Goal: Task Accomplishment & Management: Manage account settings

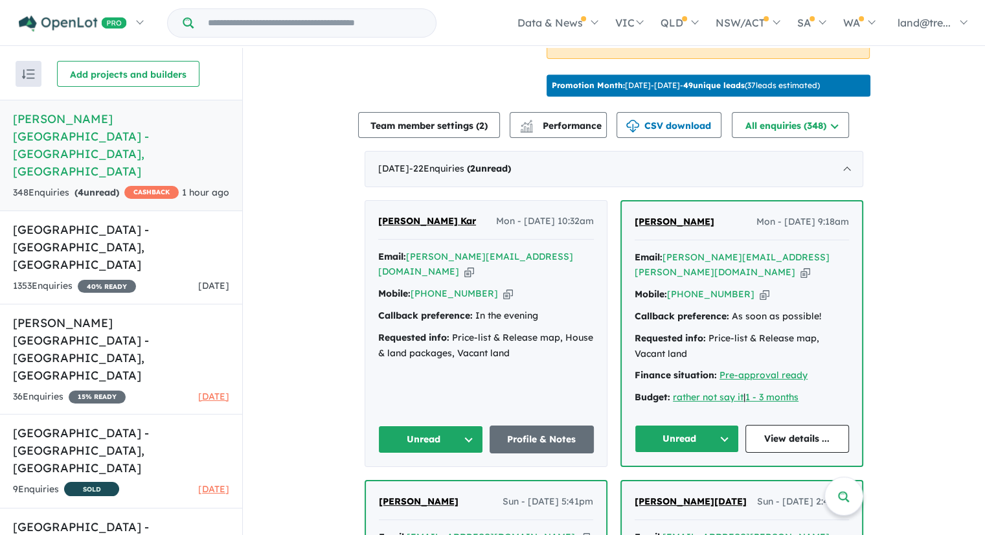
scroll to position [836, 0]
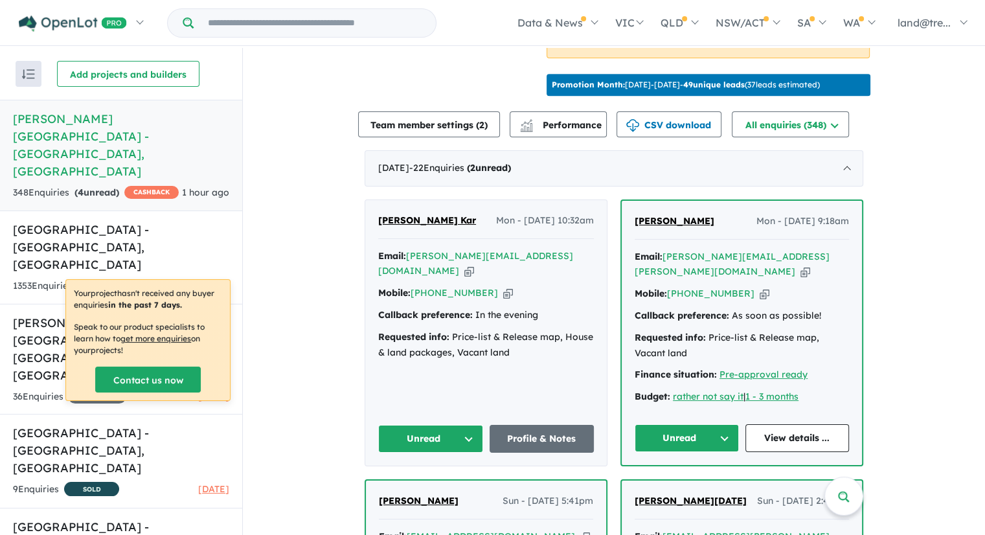
click at [51, 115] on h5 "Nelson Quarter Estate - Box Hill , NSW" at bounding box center [121, 145] width 216 height 70
click at [96, 120] on h5 "Nelson Quarter Estate - Box Hill , NSW" at bounding box center [121, 145] width 216 height 70
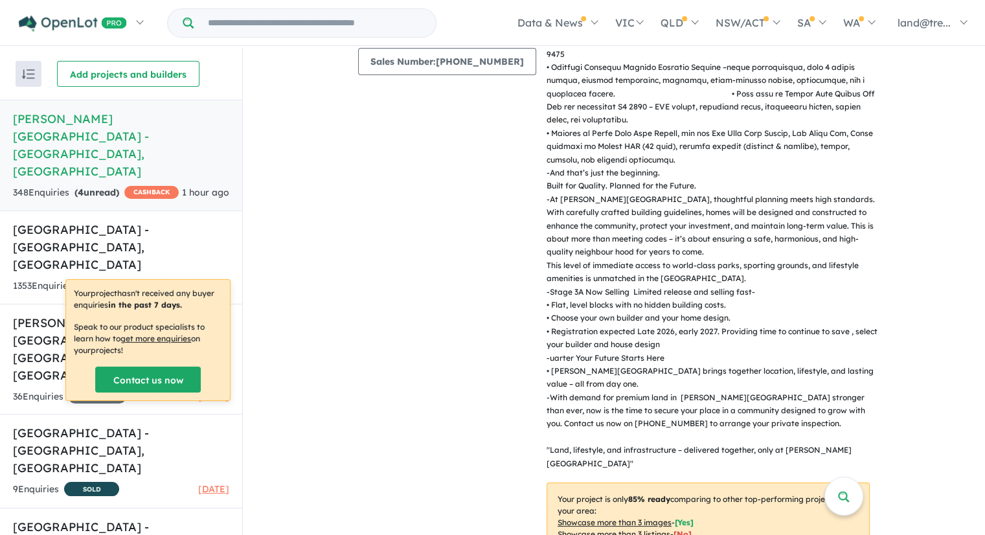
scroll to position [0, 0]
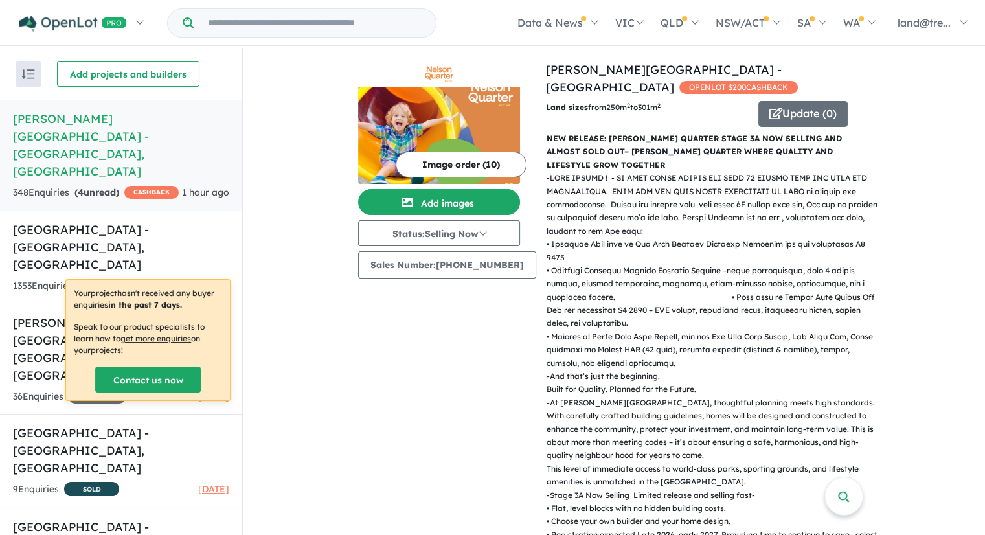
click at [429, 403] on div "Image order ( 10 ) Add images Status: Selling Now In Planning Coming Soon Selli…" at bounding box center [452, 499] width 188 height 876
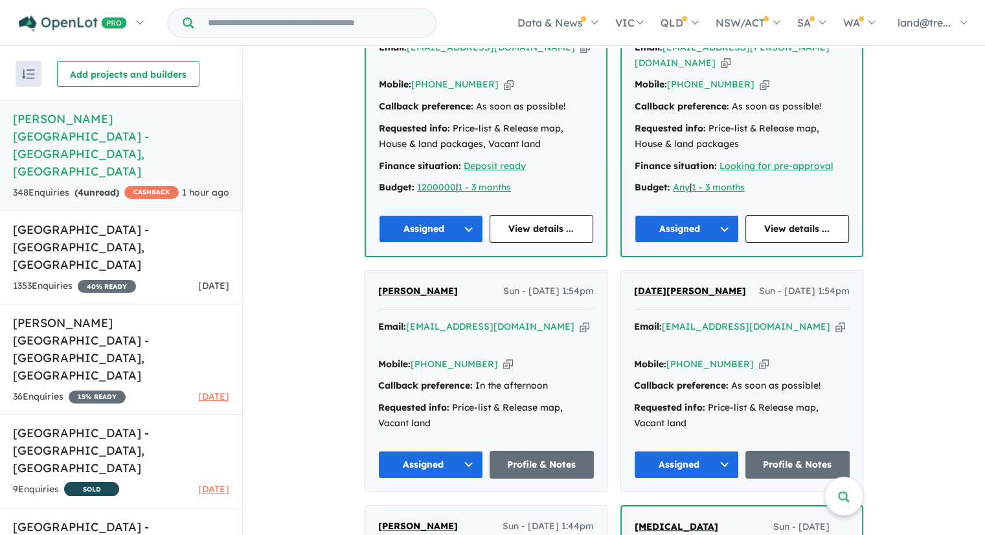
scroll to position [1333, 0]
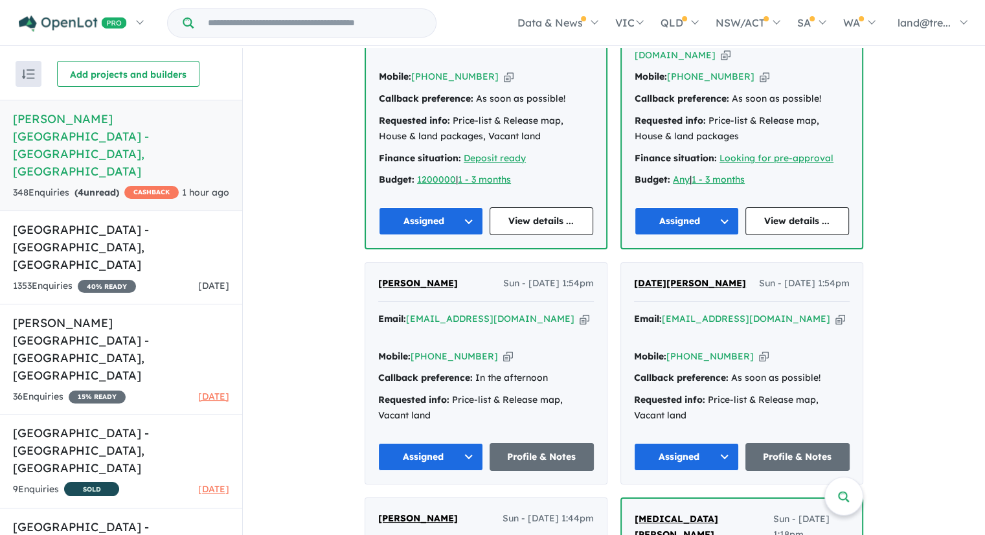
click at [462, 207] on button "Assigned" at bounding box center [431, 221] width 104 height 28
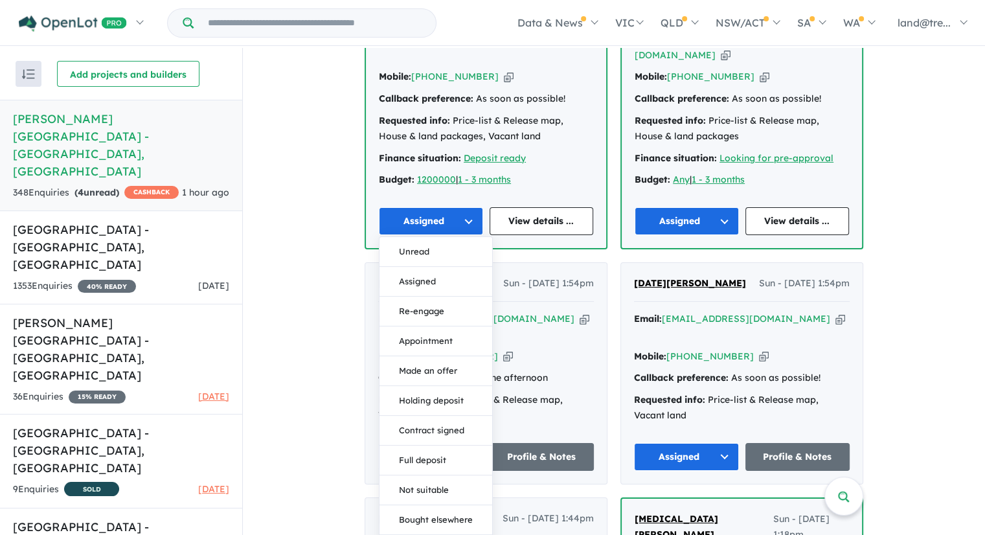
drag, startPoint x: 924, startPoint y: 218, endPoint x: 928, endPoint y: 86, distance: 132.2
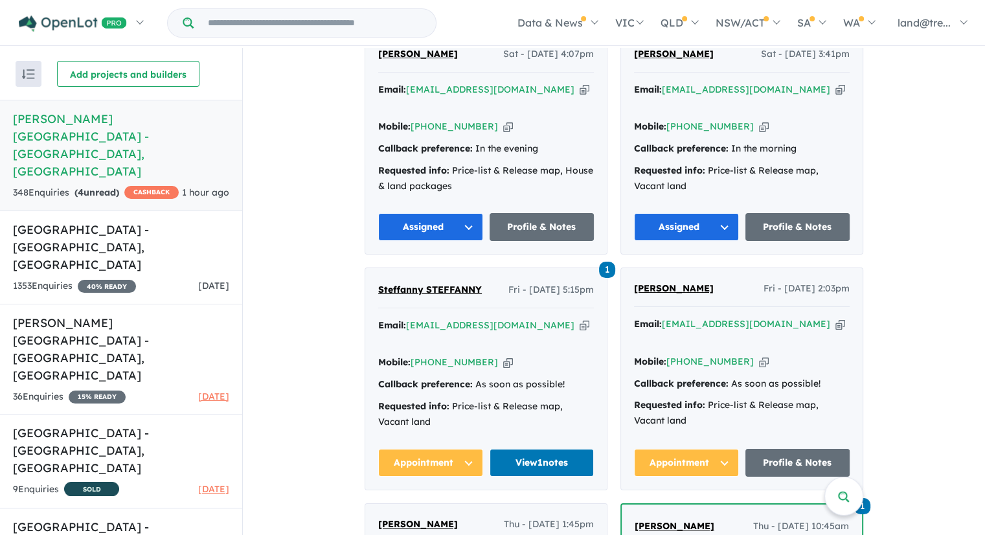
scroll to position [2562, 0]
click at [446, 449] on button "Appointment" at bounding box center [430, 463] width 105 height 28
click at [479, 318] on div "Email: steffanny.stef@gmail.com Copied! Mobile: +61 406 253 766 Copied! Callbac…" at bounding box center [486, 377] width 216 height 119
click at [532, 449] on link "View 1 notes" at bounding box center [542, 463] width 105 height 28
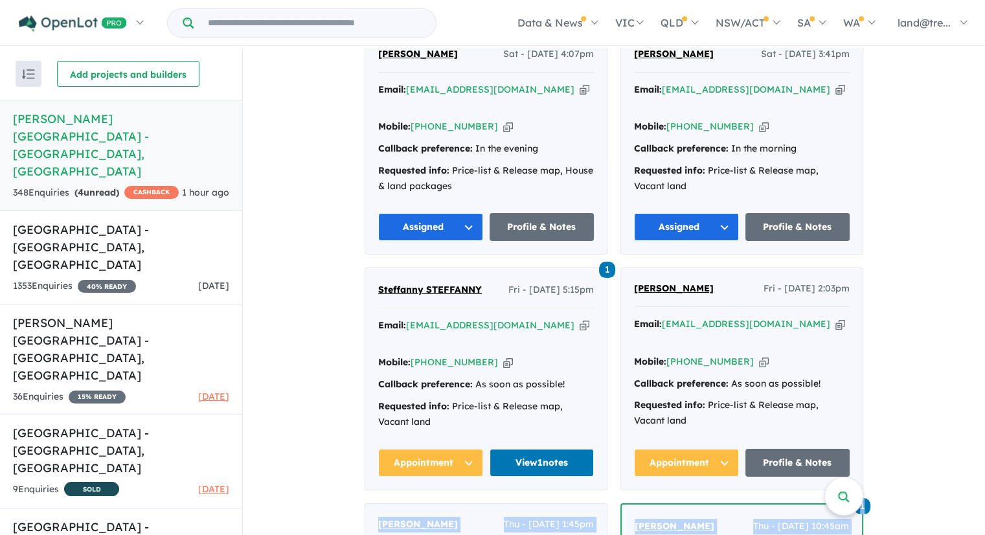
drag, startPoint x: 657, startPoint y: 317, endPoint x: 762, endPoint y: 390, distance: 127.4
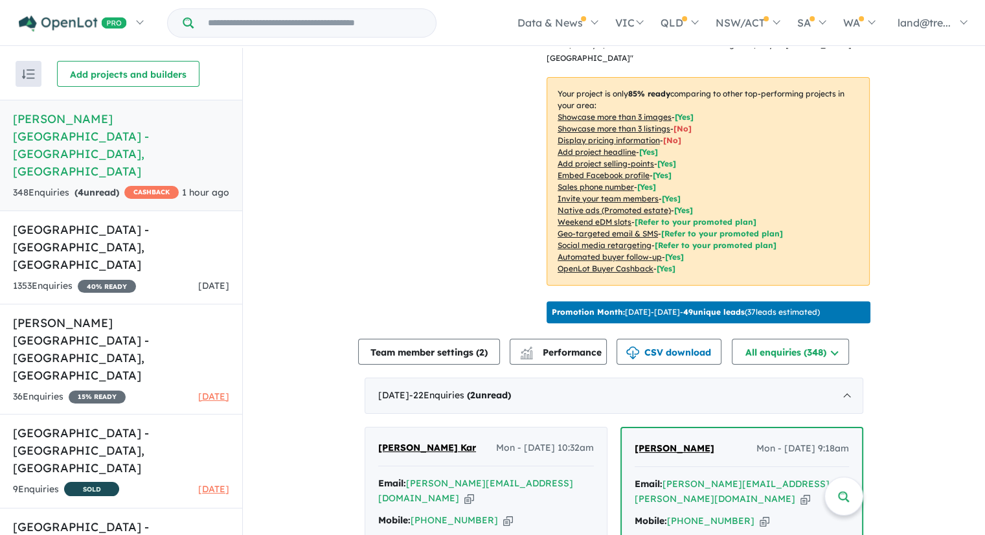
scroll to position [593, 0]
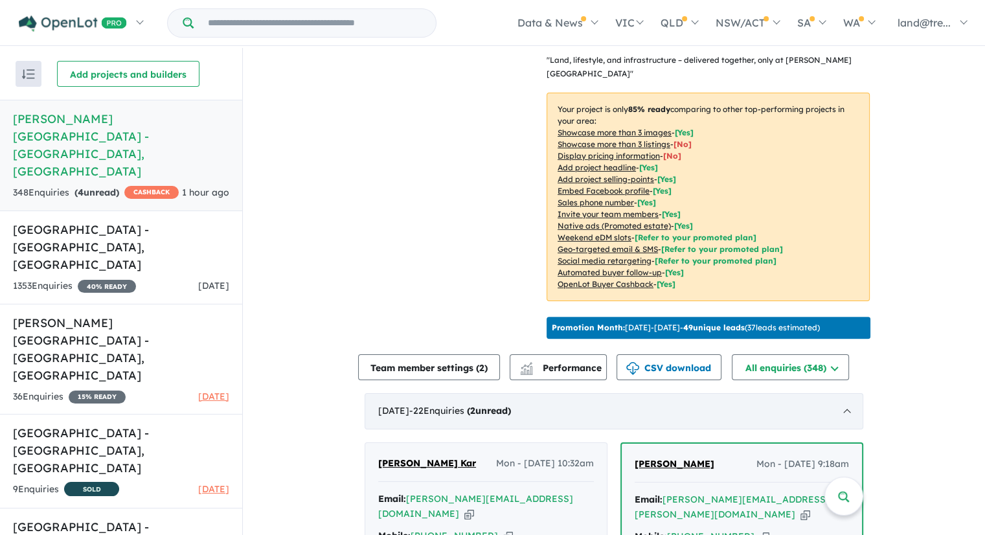
click at [511, 405] on strong "( 2 unread)" at bounding box center [489, 411] width 44 height 12
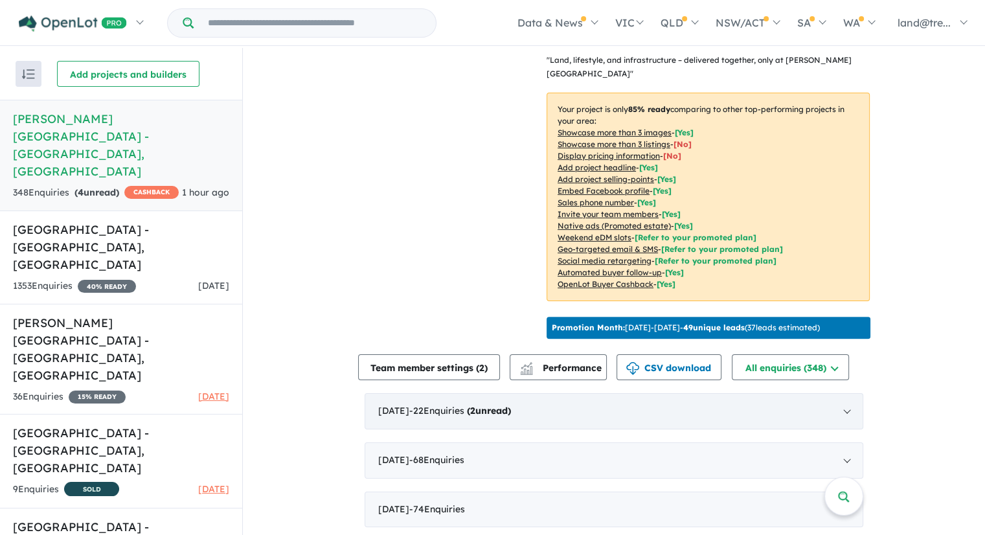
click at [511, 405] on strong "( 2 unread)" at bounding box center [489, 411] width 44 height 12
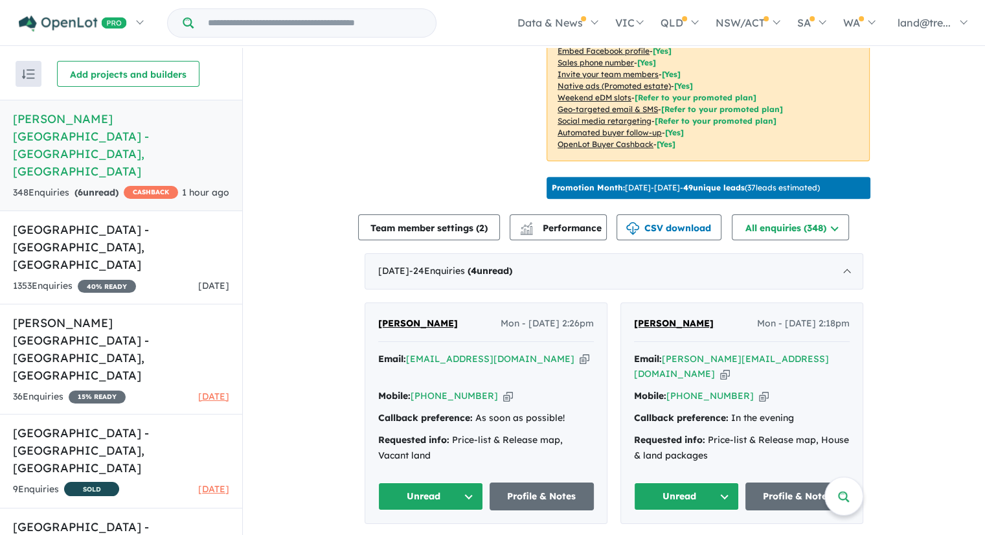
scroll to position [732, 0]
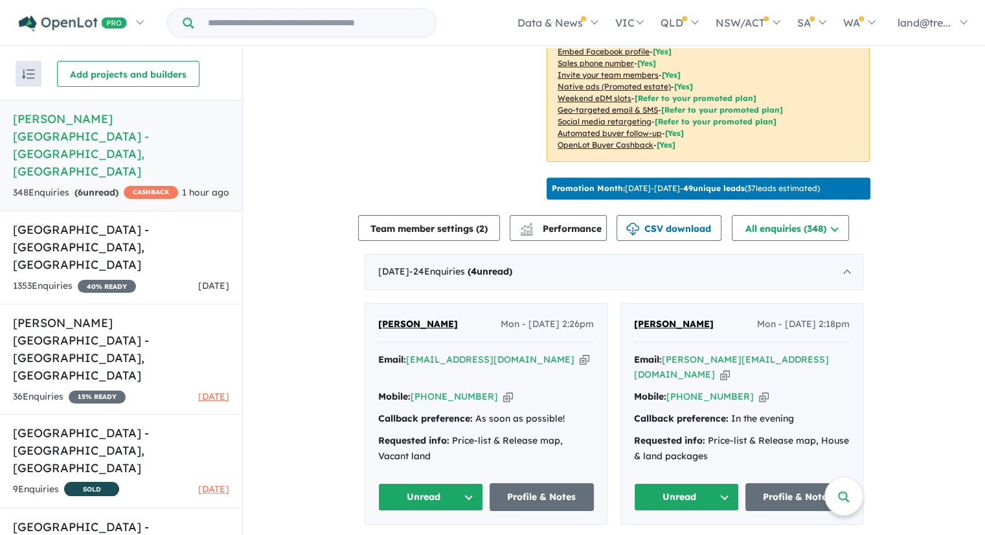
click at [92, 187] on strong "( 6 unread)" at bounding box center [96, 193] width 44 height 12
click at [109, 187] on strong "( 6 unread)" at bounding box center [96, 193] width 44 height 12
click at [100, 187] on strong "( 6 unread)" at bounding box center [96, 193] width 44 height 12
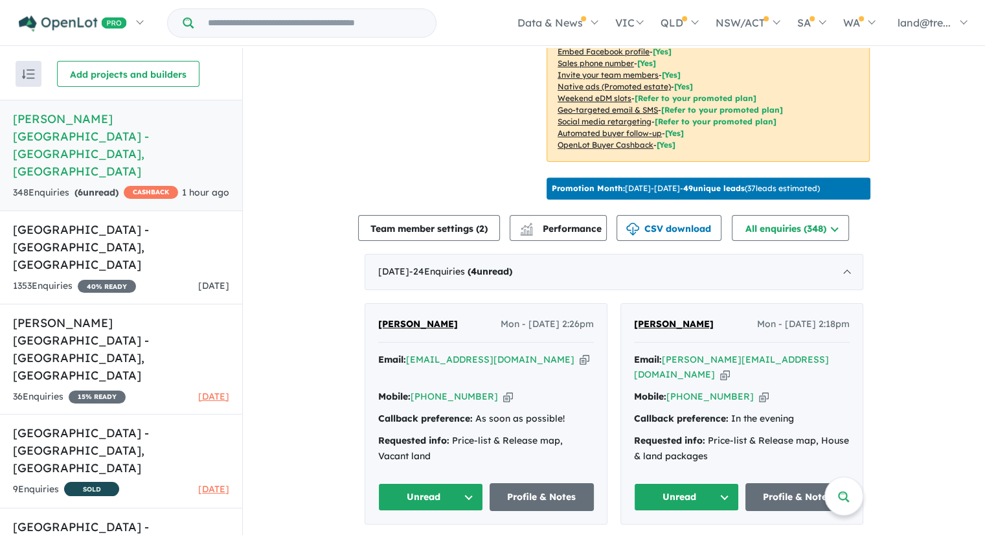
scroll to position [763, 0]
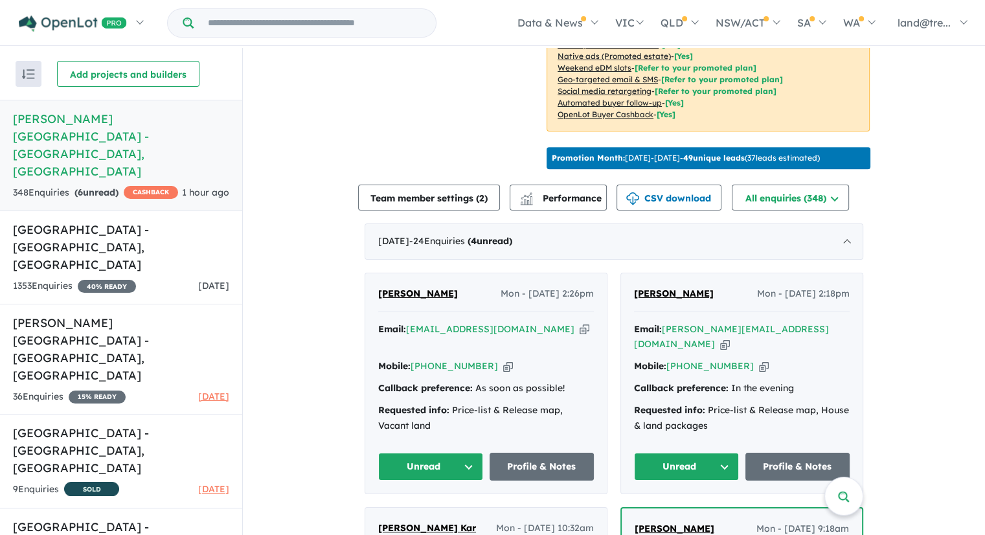
click at [415, 453] on button "Unread" at bounding box center [430, 467] width 105 height 28
click at [534, 359] on div "Mobile: +61 421 769 941 Copied!" at bounding box center [486, 367] width 216 height 16
click at [381, 288] on span "Rajeev Saini" at bounding box center [418, 294] width 80 height 12
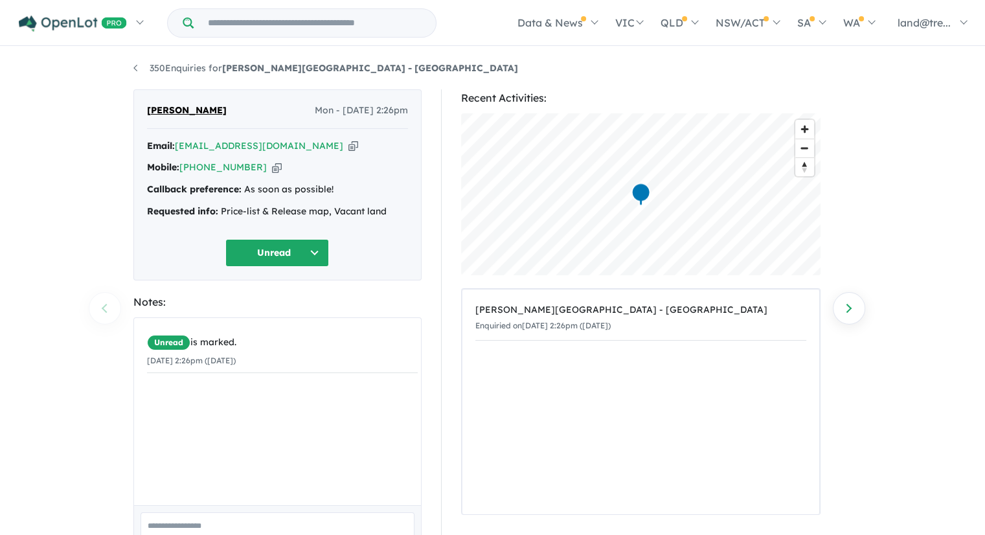
click at [312, 255] on button "Unread" at bounding box center [277, 253] width 104 height 28
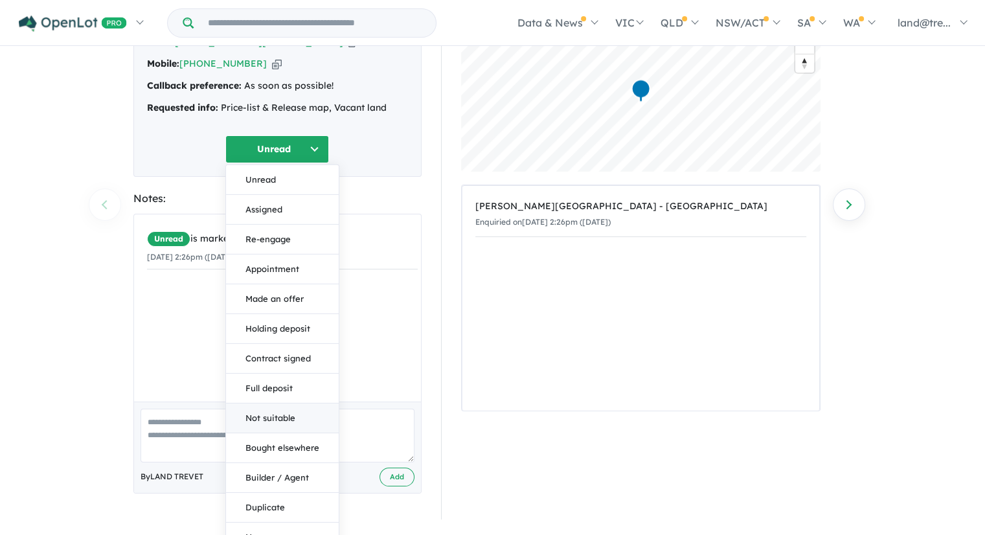
scroll to position [119, 0]
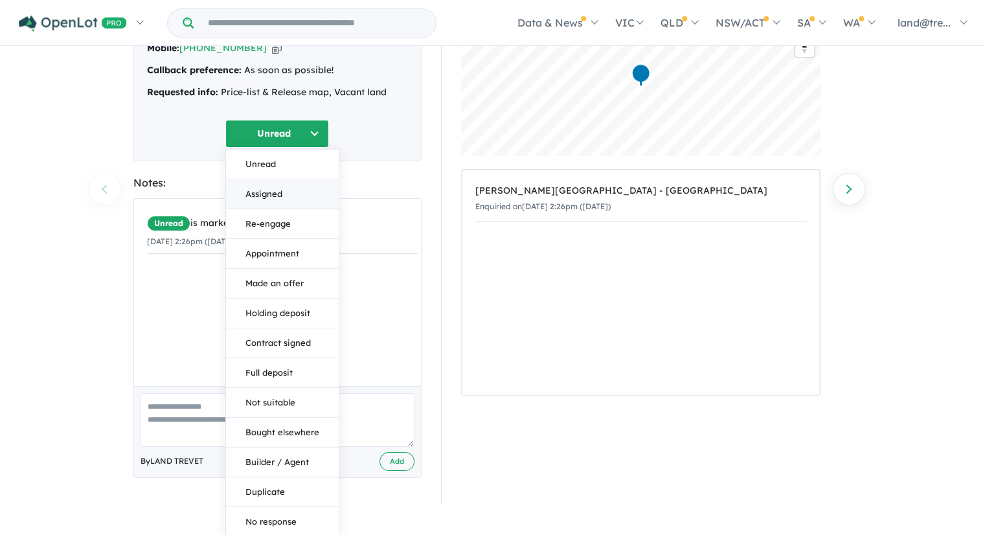
click at [269, 187] on button "Assigned" at bounding box center [282, 194] width 113 height 30
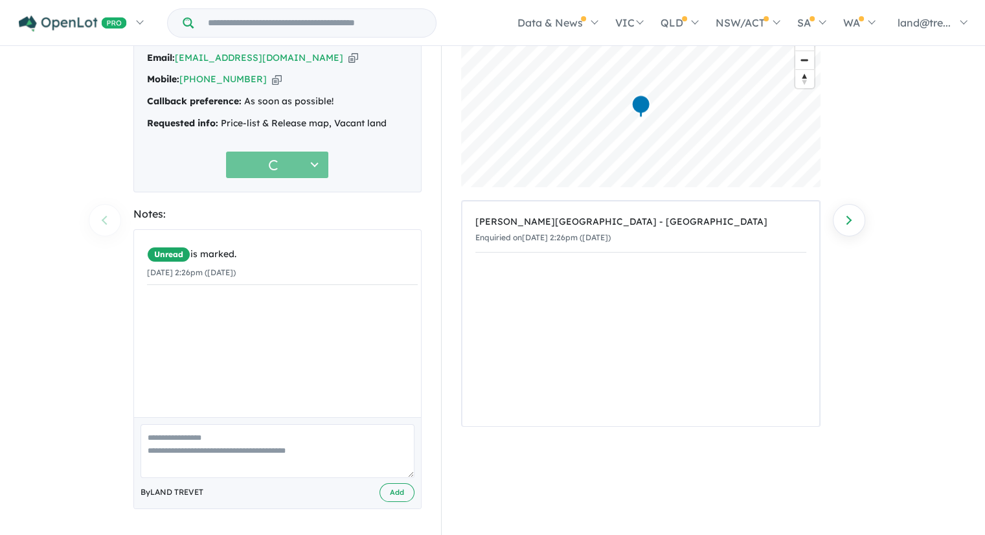
scroll to position [87, 0]
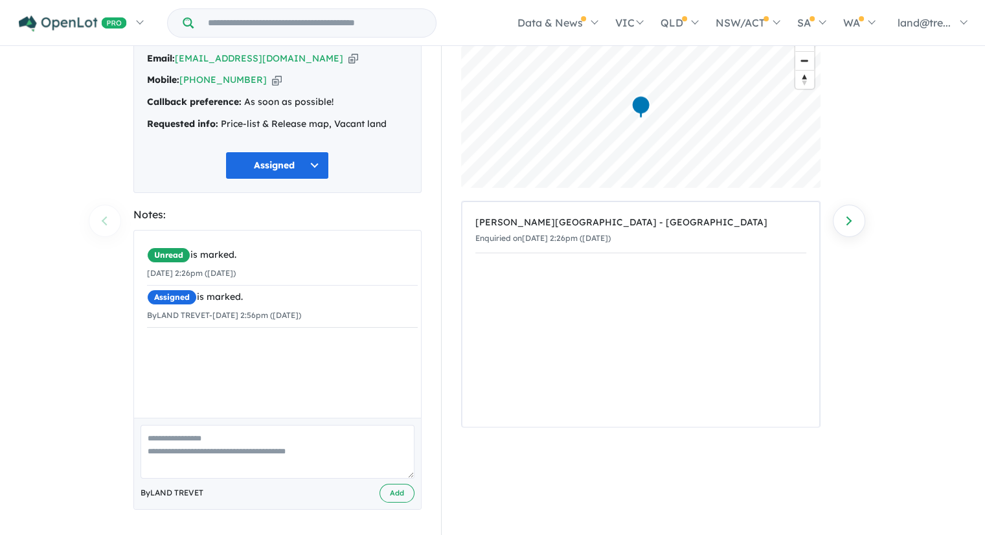
click at [220, 448] on textarea at bounding box center [278, 452] width 274 height 54
click at [168, 345] on div "Unread is marked. 08/09/2025 2:26pm (Monday) Assigned is marked. By LAND TREVET…" at bounding box center [282, 329] width 297 height 197
click at [192, 449] on textarea at bounding box center [278, 452] width 274 height 54
click at [236, 447] on textarea "**********" at bounding box center [278, 452] width 274 height 54
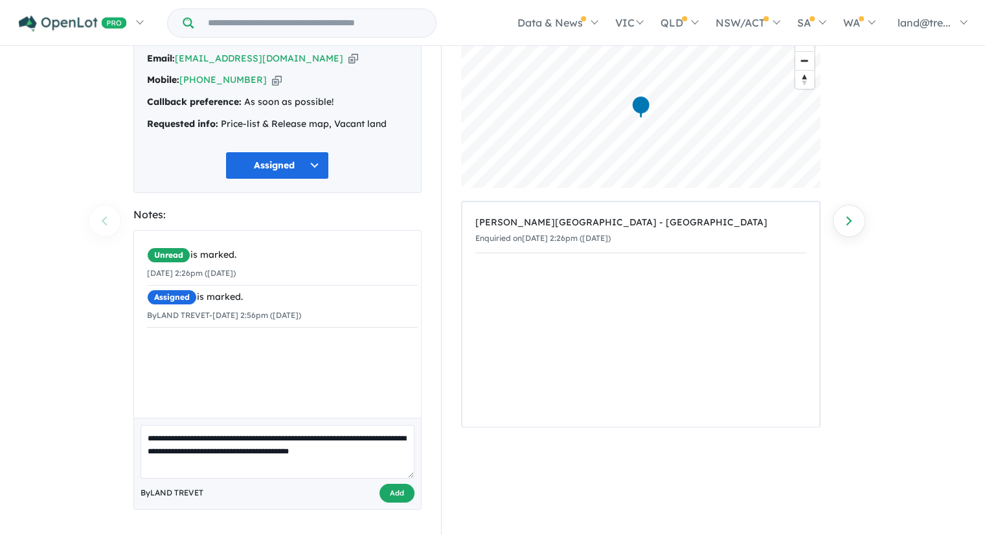
type textarea "**********"
click at [391, 493] on button "Add" at bounding box center [397, 493] width 35 height 19
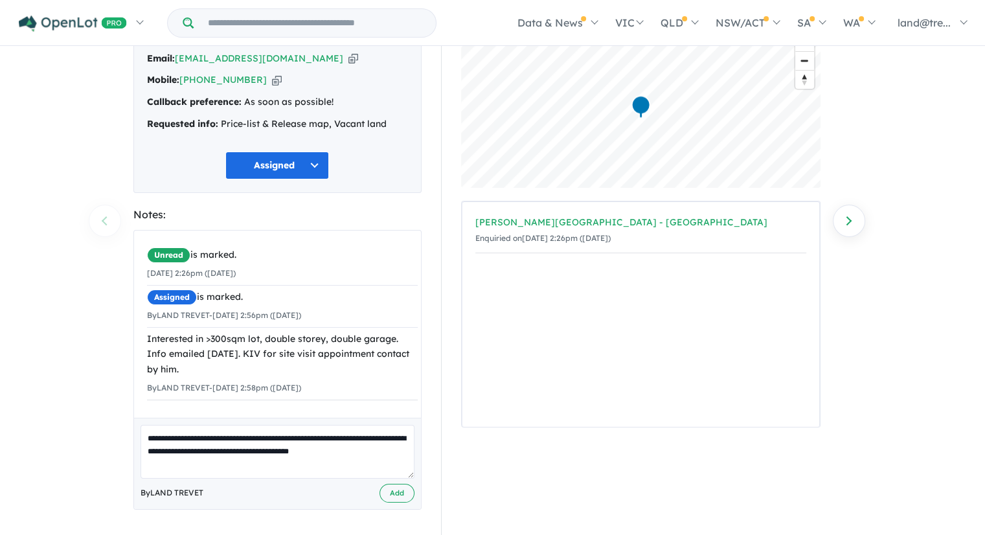
scroll to position [0, 0]
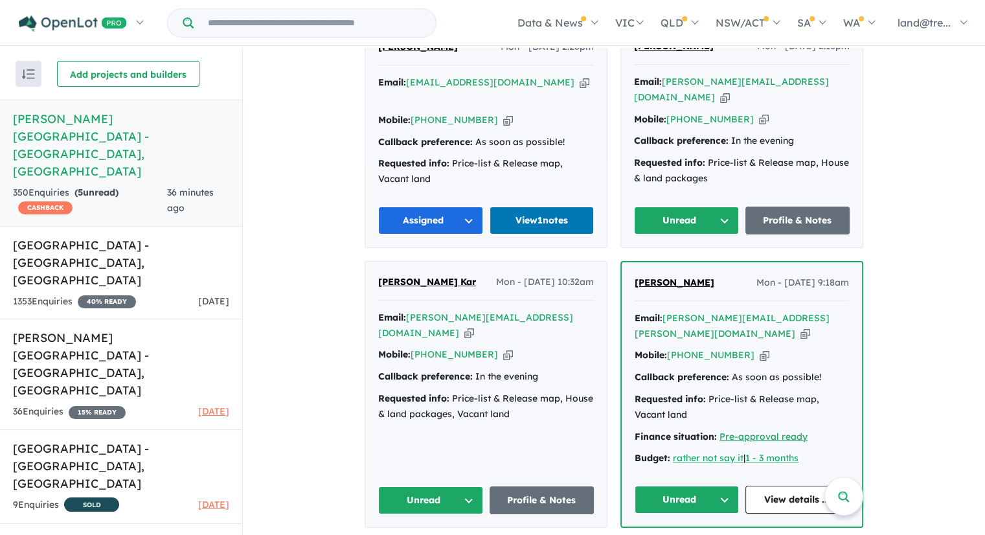
scroll to position [614, 0]
drag, startPoint x: 708, startPoint y: 260, endPoint x: 935, endPoint y: 348, distance: 243.2
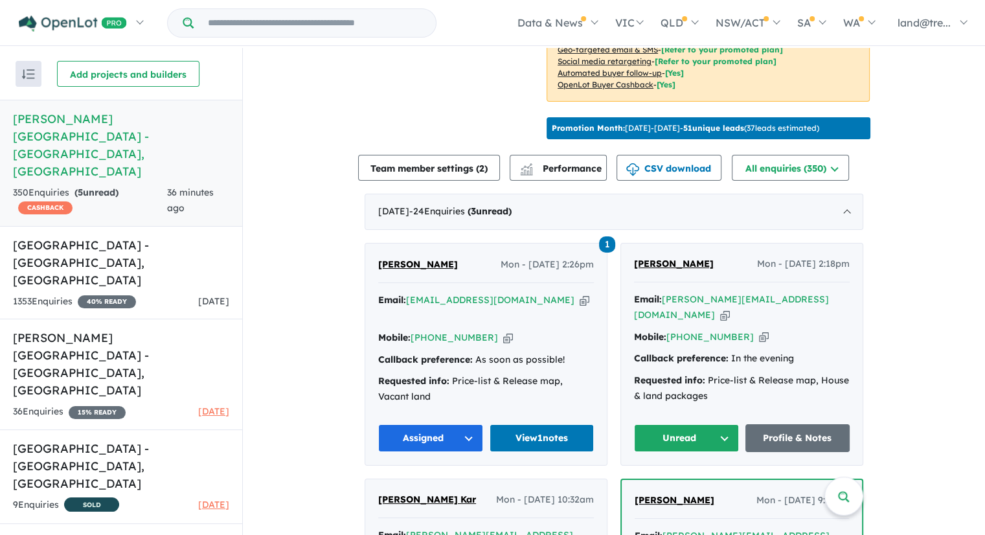
scroll to position [397, 0]
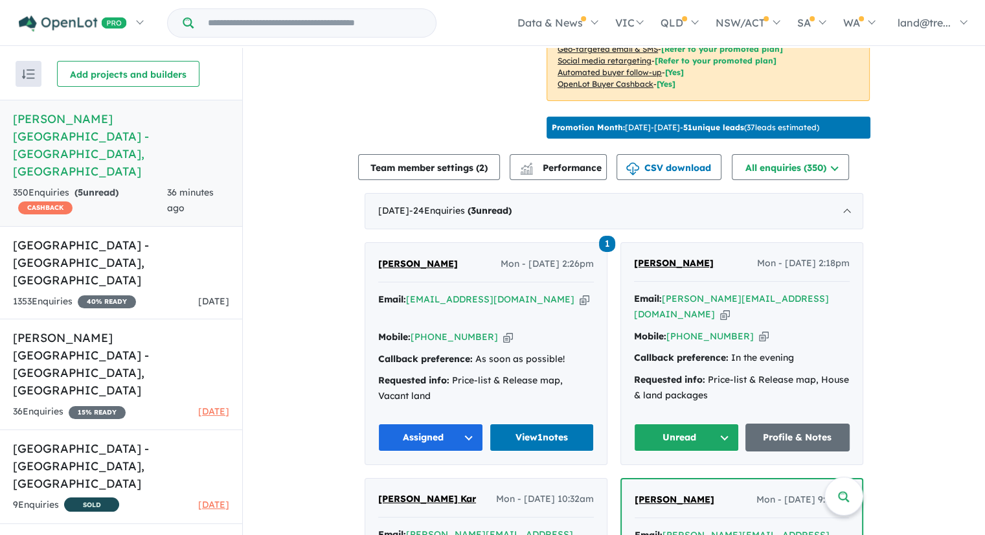
click at [605, 236] on span "1" at bounding box center [607, 244] width 16 height 16
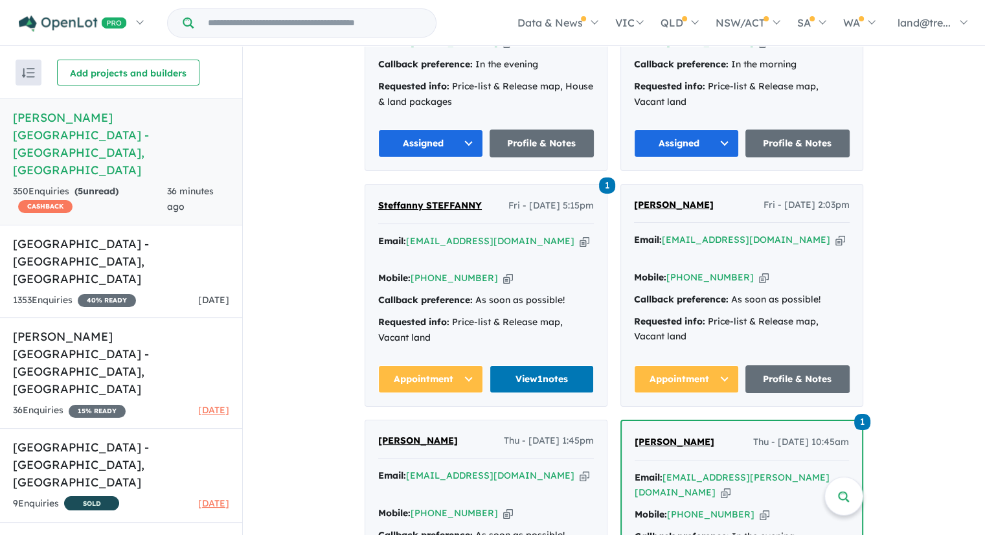
scroll to position [2484, 0]
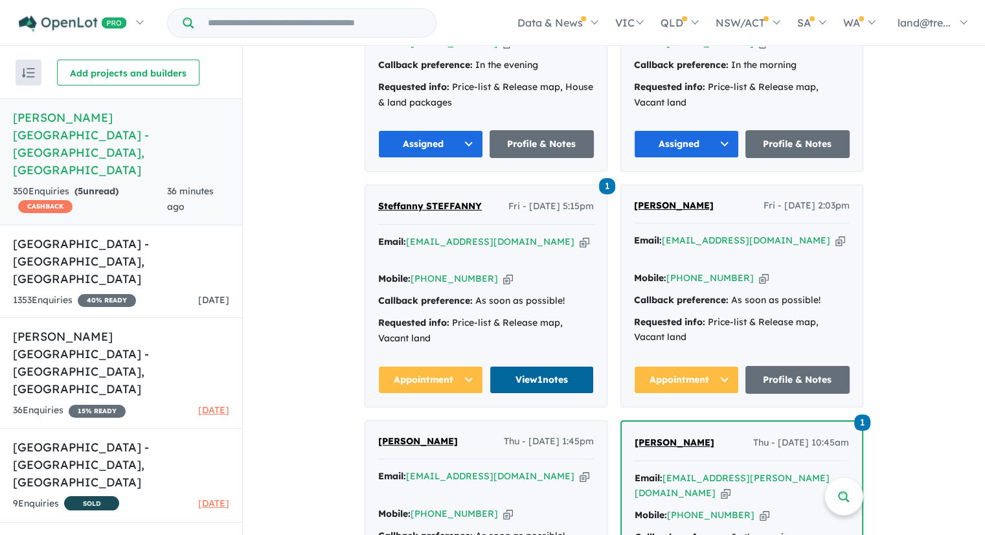
click at [513, 366] on link "View 1 notes" at bounding box center [542, 380] width 105 height 28
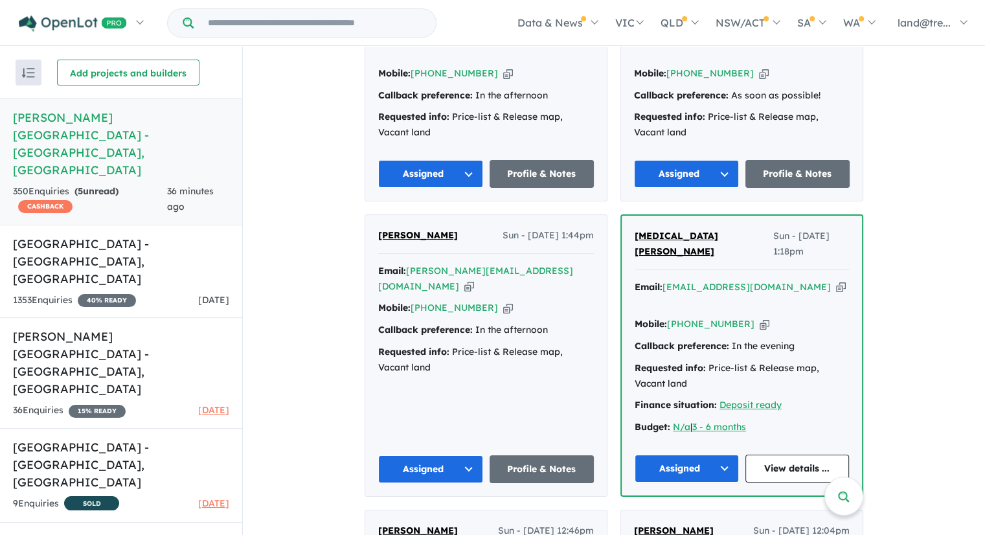
scroll to position [1453, 0]
